Goal: Check status: Check status

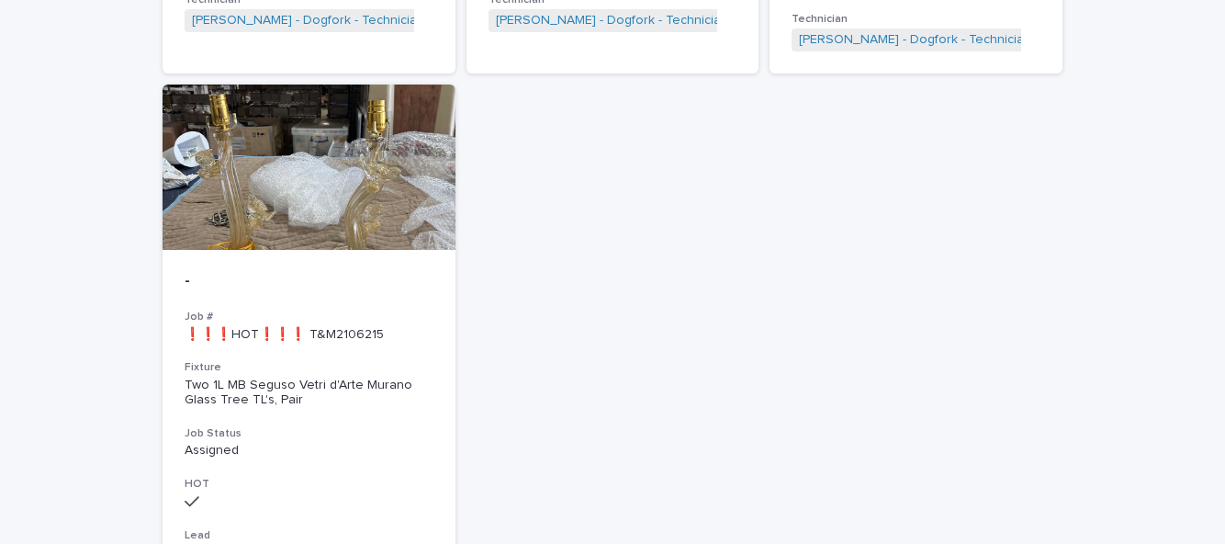
scroll to position [2559, 0]
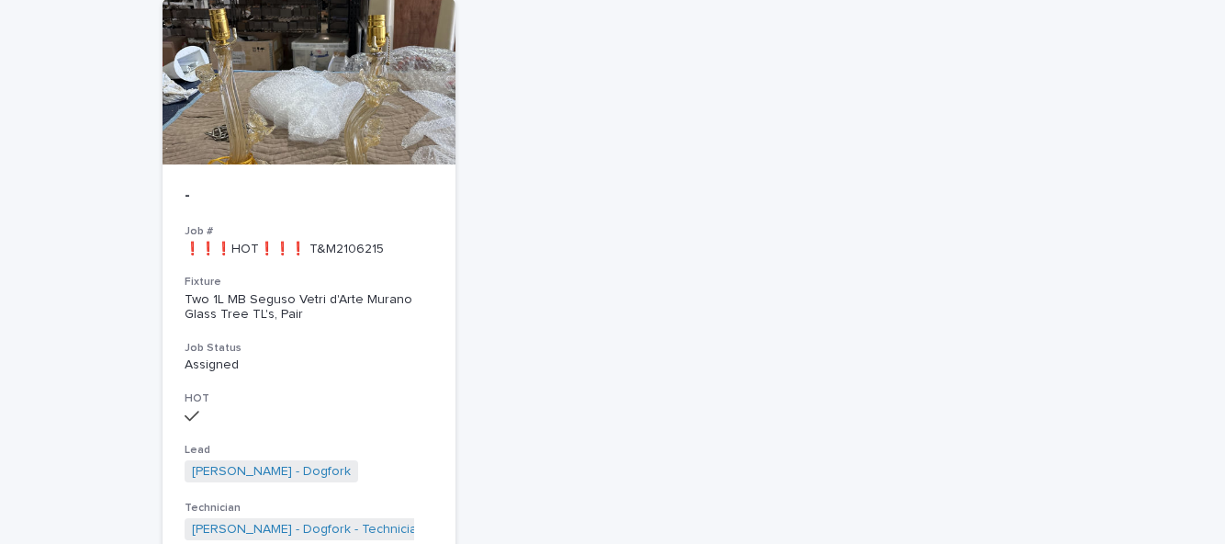
click at [326, 357] on p "Assigned" at bounding box center [309, 365] width 249 height 16
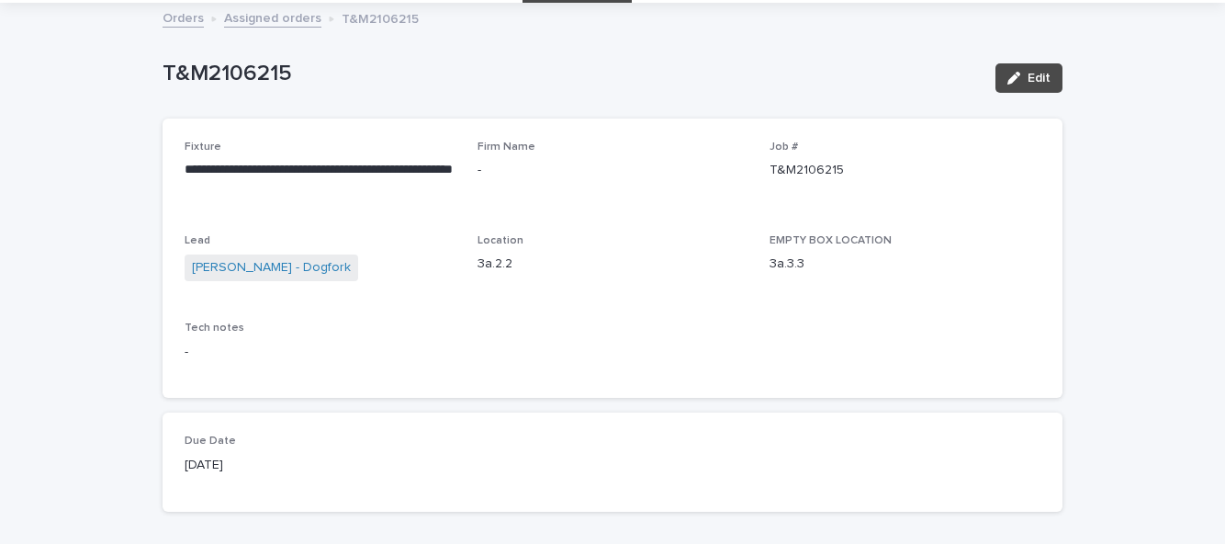
scroll to position [97, 0]
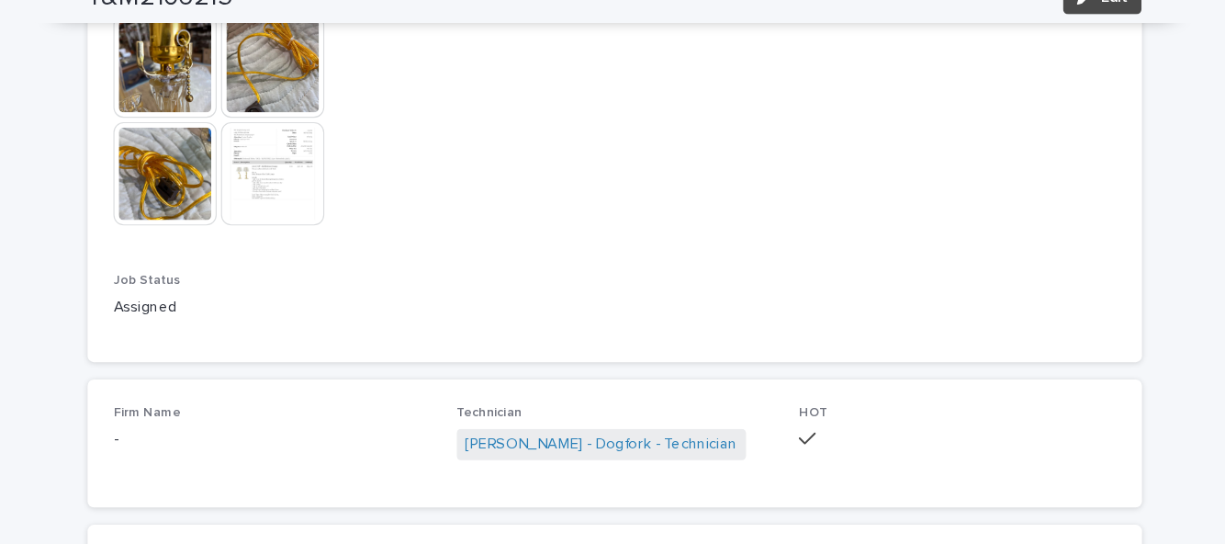
scroll to position [1082, 0]
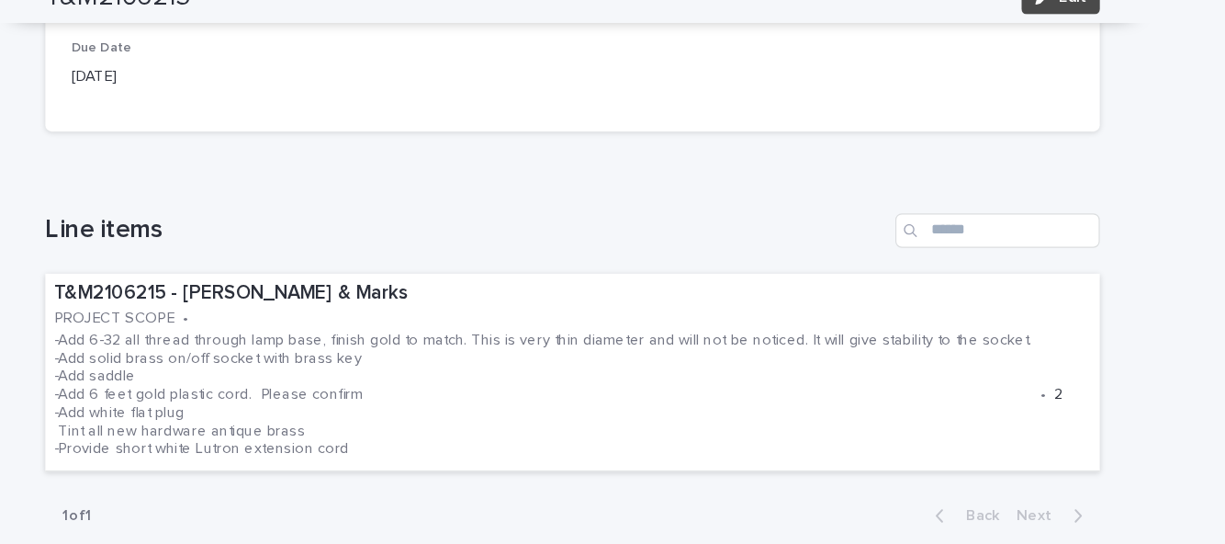
scroll to position [474, 0]
